Goal: Find specific fact: Find specific fact

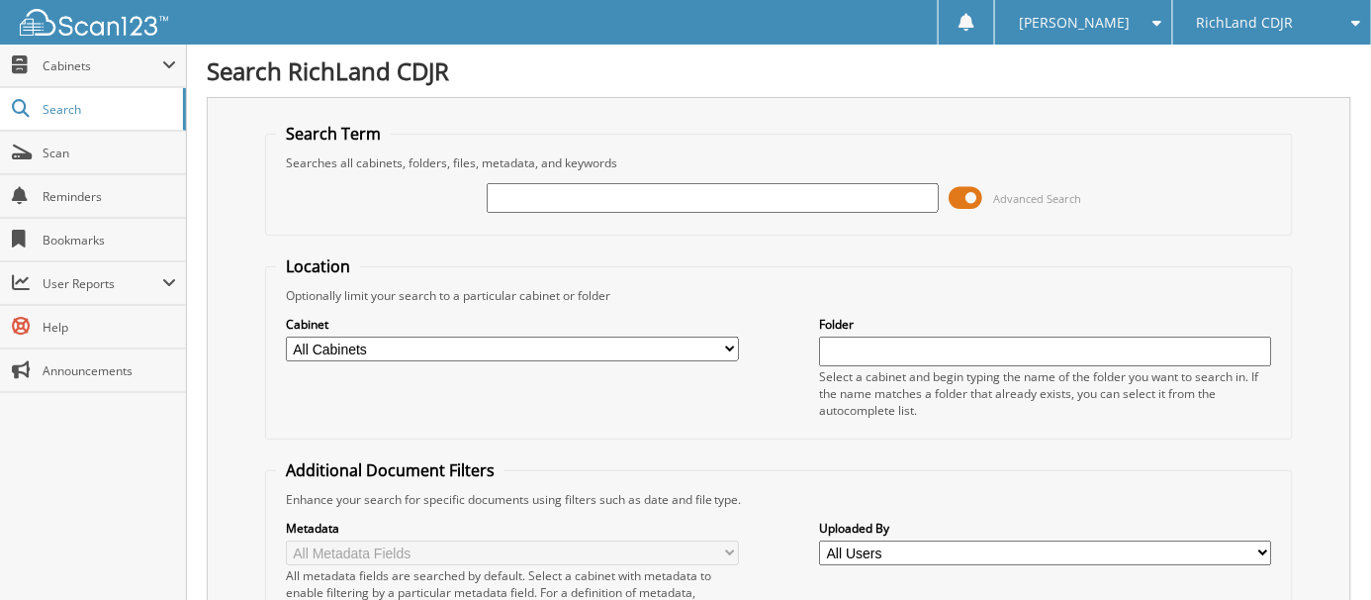
click at [1093, 97] on div "Search Term Searches all cabinets, folders, files, metadata, and keywords Advan…" at bounding box center [779, 484] width 1145 height 775
paste input "25R8520"
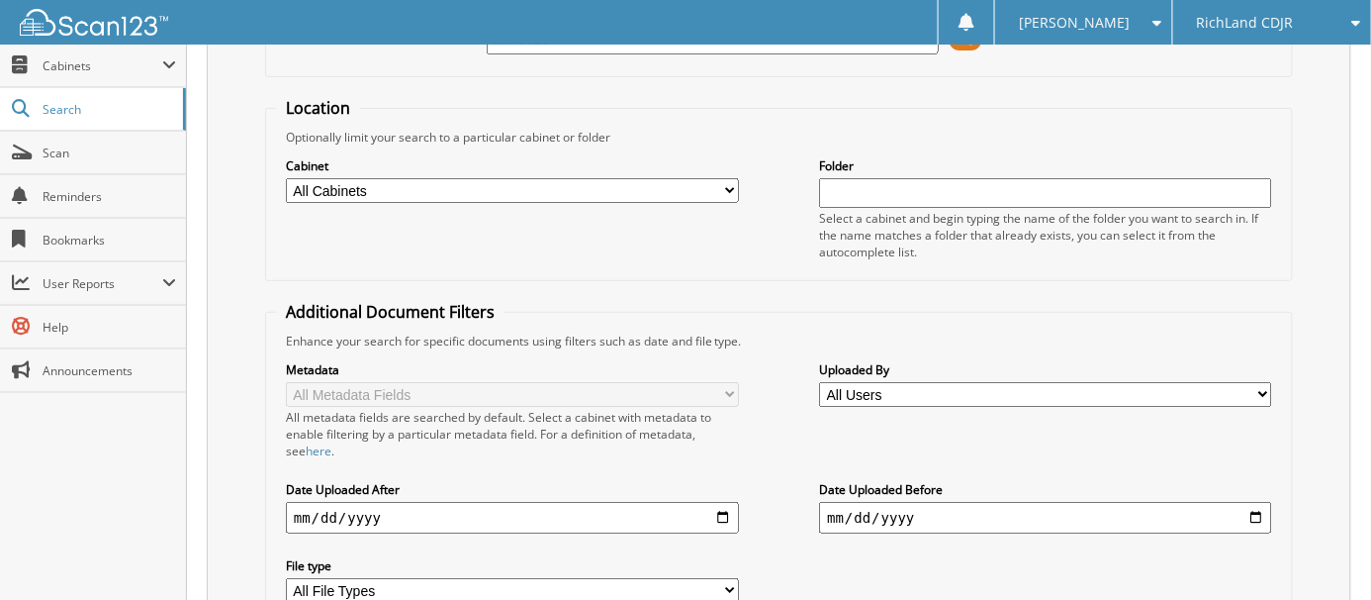
scroll to position [259, 0]
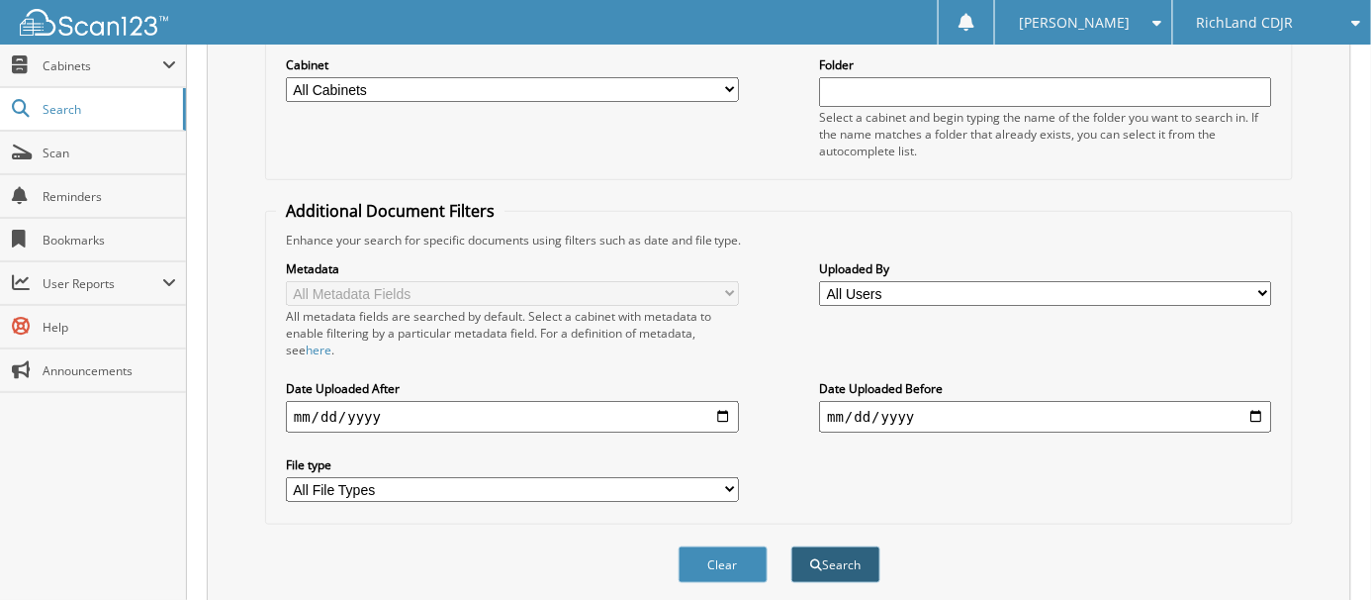
type input "25R8520"
click at [834, 546] on button "Search" at bounding box center [836, 564] width 89 height 37
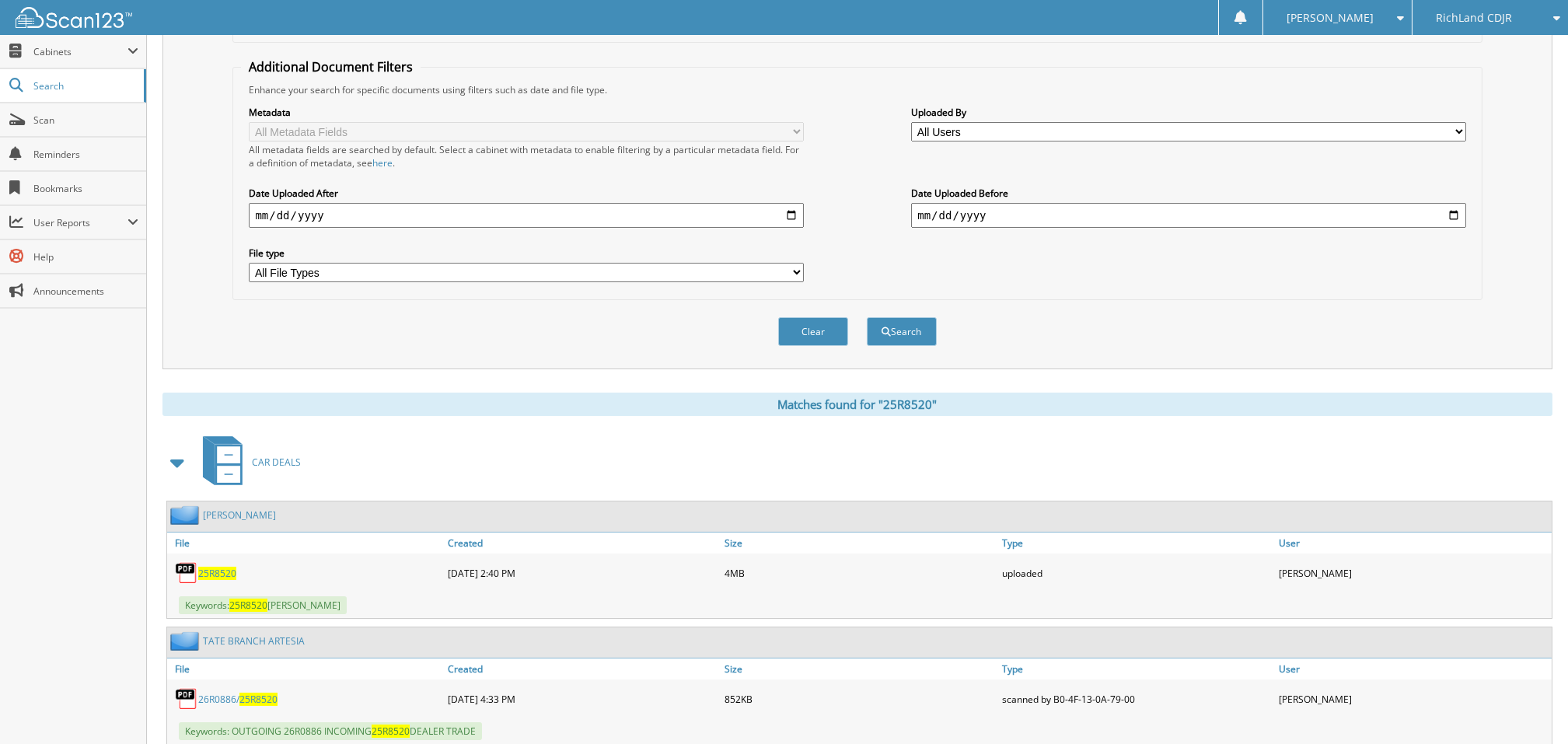
scroll to position [313, 0]
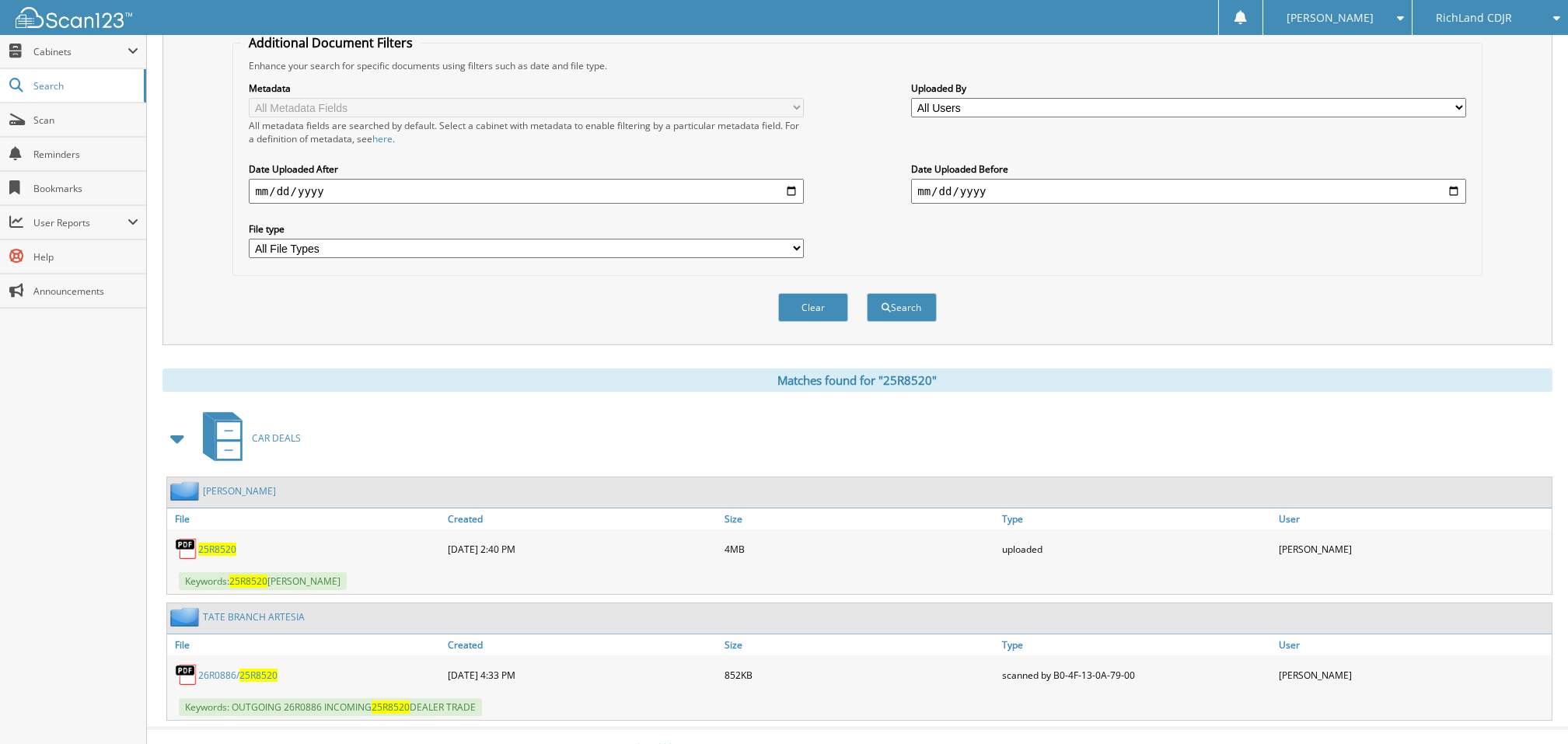
click at [221, 471] on span "25R8520" at bounding box center [217, 549] width 38 height 13
